Goal: Use online tool/utility: Use online tool/utility

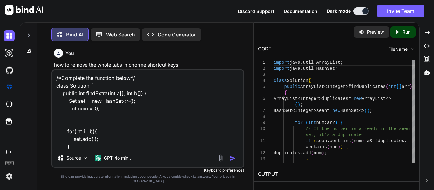
scroll to position [77, 0]
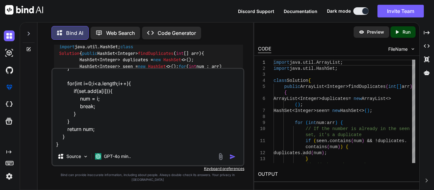
type textarea "/*Complete the function below*/ class Solution { public int findExtra(int a[], …"
type textarea "x"
type textarea "/*Complete the function below*/ class Solution { public int findExtra(int a[], …"
type textarea "x"
type textarea "/*Complete the function below*/ class Solution { public int findExtra(int a[], …"
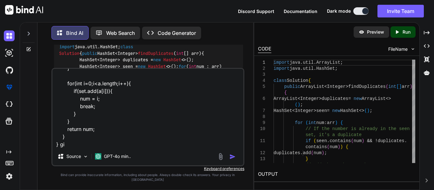
type textarea "x"
type textarea "/*Complete the function below*/ class Solution { public int findExtra(int a[], …"
type textarea "x"
type textarea "/*Complete the function below*/ class Solution { public int findExtra(int a[], …"
type textarea "x"
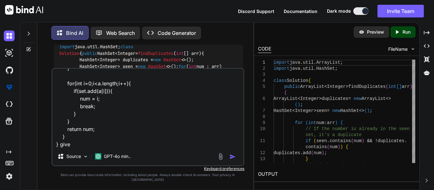
type textarea "/*Complete the function below*/ class Solution { public int findExtra(int a[], …"
type textarea "x"
type textarea "/*Complete the function below*/ class Solution { public int findExtra(int a[], …"
type textarea "x"
type textarea "/*Complete the function below*/ class Solution { public int findExtra(int a[], …"
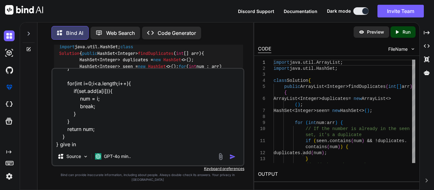
type textarea "x"
type textarea "/*Complete the function below*/ class Solution { public int findExtra(int a[], …"
type textarea "x"
type textarea "/*Complete the function below*/ class Solution { public int findExtra(int a[], …"
type textarea "x"
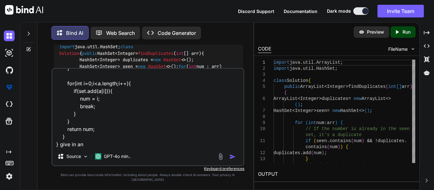
type textarea "/*Complete the function below*/ class Solution { public int findExtra(int a[], …"
type textarea "x"
type textarea "/*Complete the function below*/ class Solution { public int findExtra(int a[], …"
type textarea "x"
type textarea "/*Complete the function below*/ class Solution { public int findExtra(int a[], …"
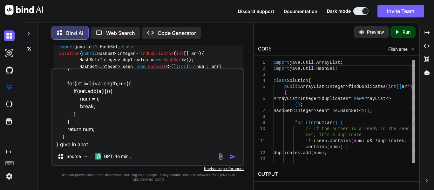
type textarea "x"
type textarea "/*Complete the function below*/ class Solution { public int findExtra(int a[], …"
type textarea "x"
type textarea "/*Complete the function below*/ class Solution { public int findExtra(int a[], …"
type textarea "x"
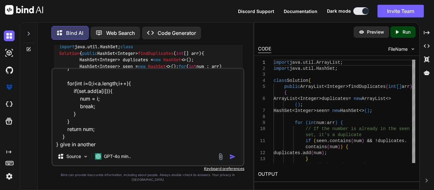
type textarea "/*Complete the function below*/ class Solution { public int findExtra(int a[], …"
type textarea "x"
type textarea "/*Complete the function below*/ class Solution { public int findExtra(int a[], …"
type textarea "x"
type textarea "/*Complete the function below*/ class Solution { public int findExtra(int a[], …"
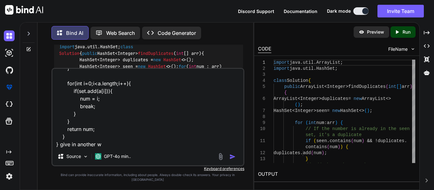
type textarea "x"
type textarea "/*Complete the function below*/ class Solution { public int findExtra(int a[], …"
type textarea "x"
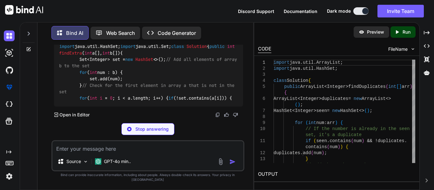
scroll to position [2094, 0]
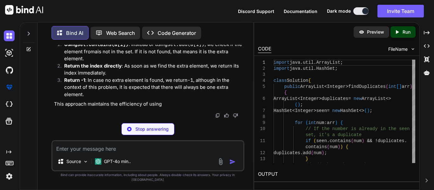
type textarea "x"
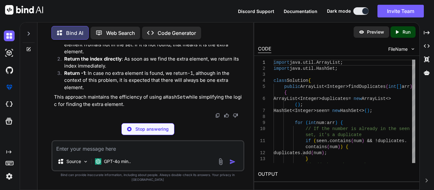
type textarea "return -1; // Return -1 if no extra element is found (should not happen in this…"
type textarea "x"
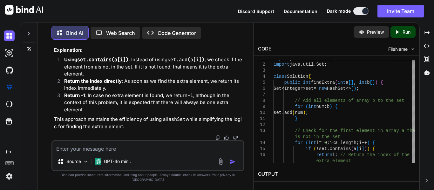
scroll to position [2098, 0]
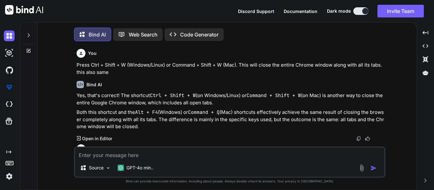
type textarea "x"
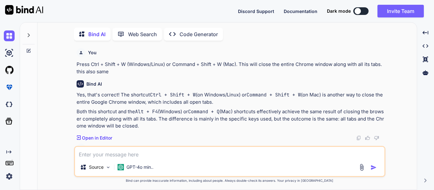
type textarea "x"
